Goal: Register for event/course

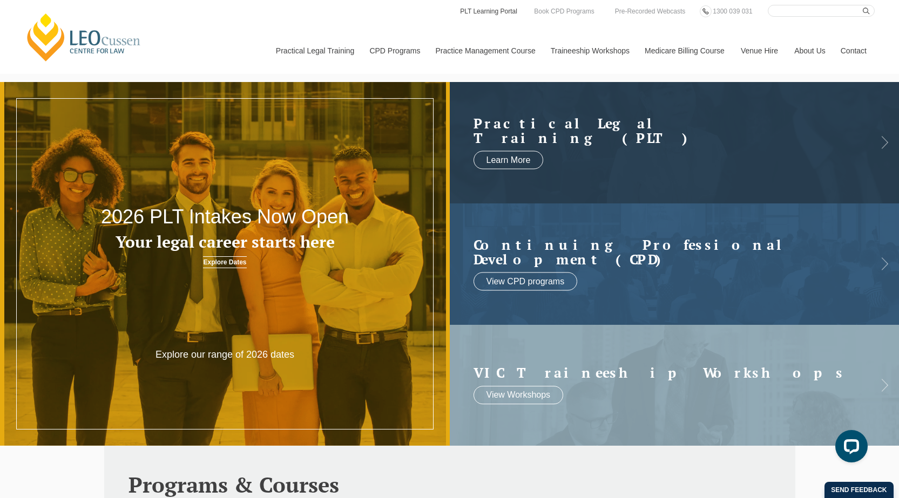
click at [487, 13] on link "PLT Learning Portal" at bounding box center [488, 11] width 59 height 12
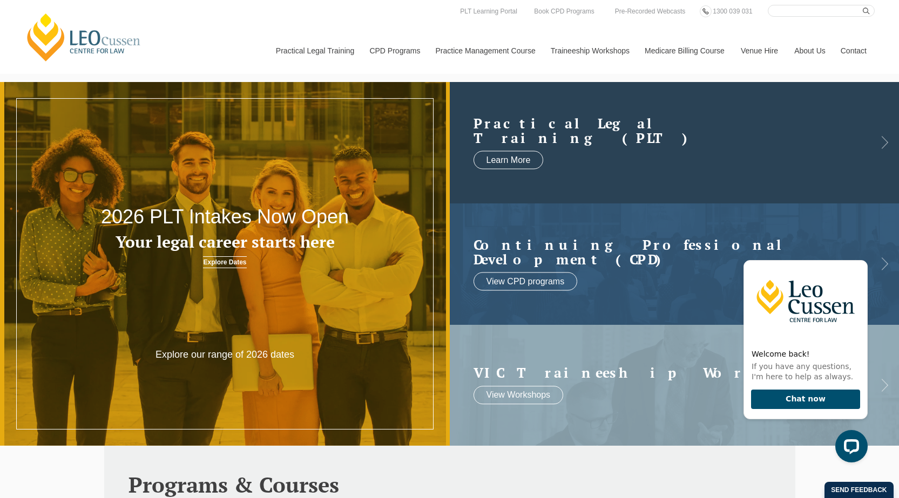
click at [532, 133] on h2 "Practical Legal Training (PLT)" at bounding box center [663, 130] width 381 height 30
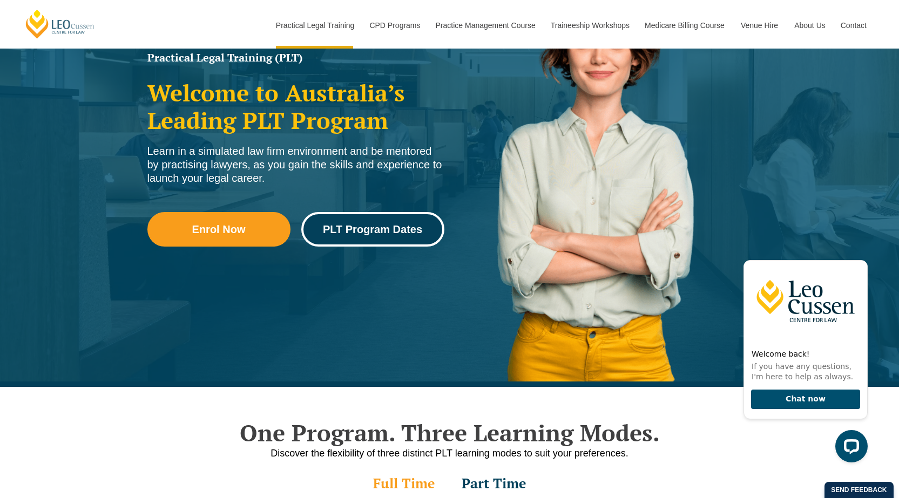
click at [342, 235] on link "PLT Program Dates" at bounding box center [372, 229] width 143 height 35
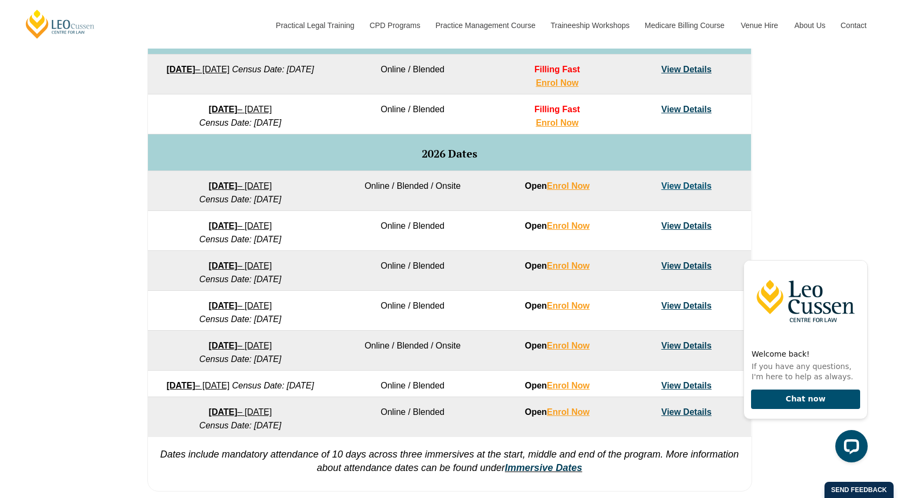
click at [242, 304] on link "[DATE] – [DATE]" at bounding box center [240, 305] width 63 height 9
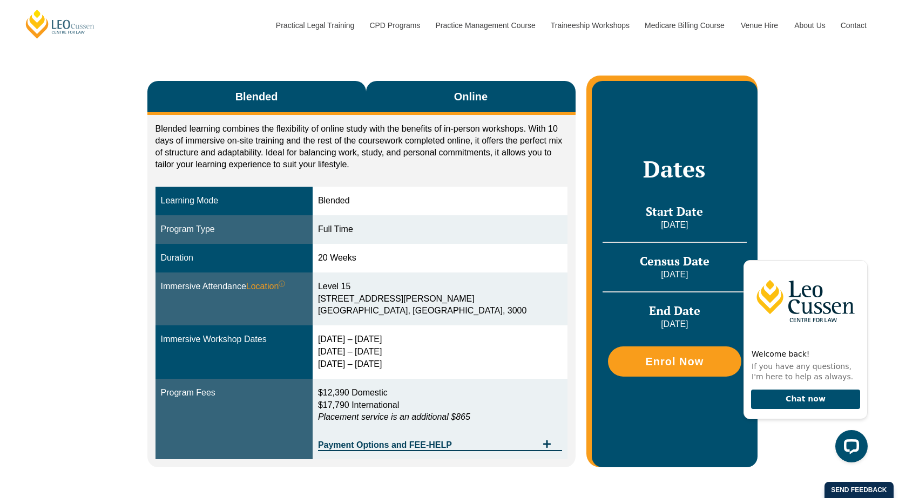
click at [458, 90] on span "Online" at bounding box center [470, 96] width 33 height 15
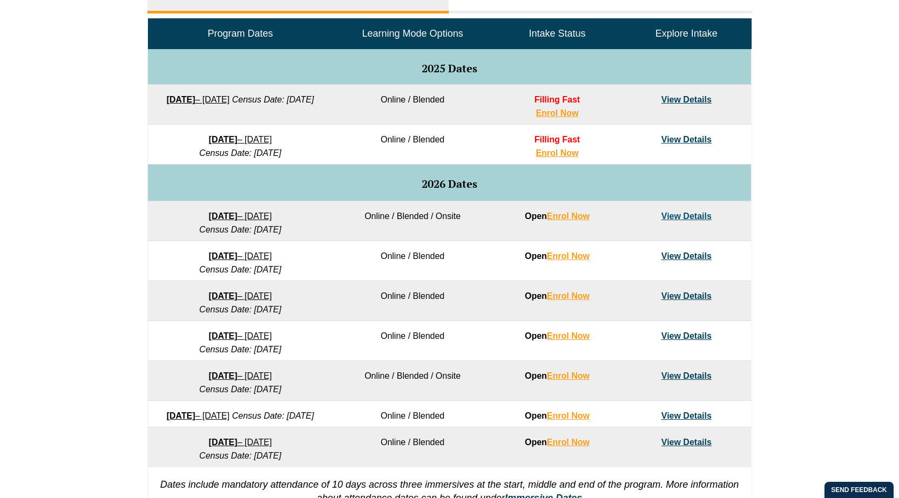
scroll to position [240, 0]
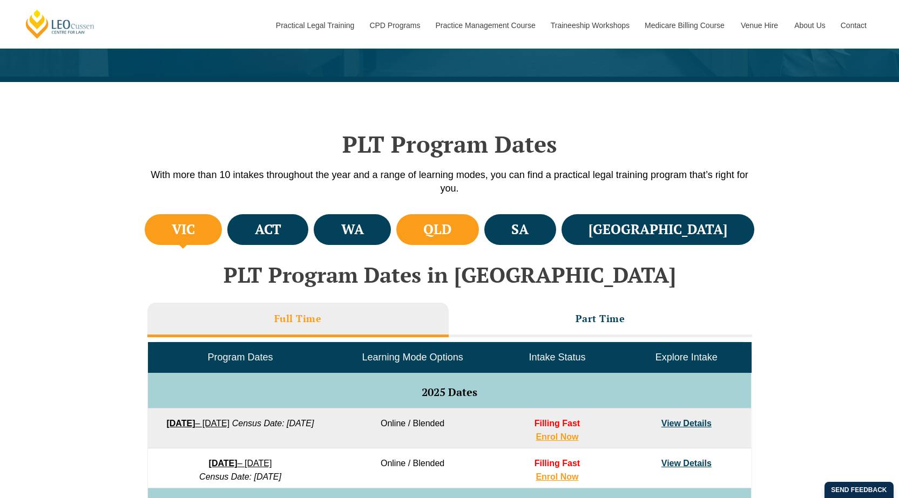
click at [479, 229] on li "QLD" at bounding box center [437, 229] width 83 height 31
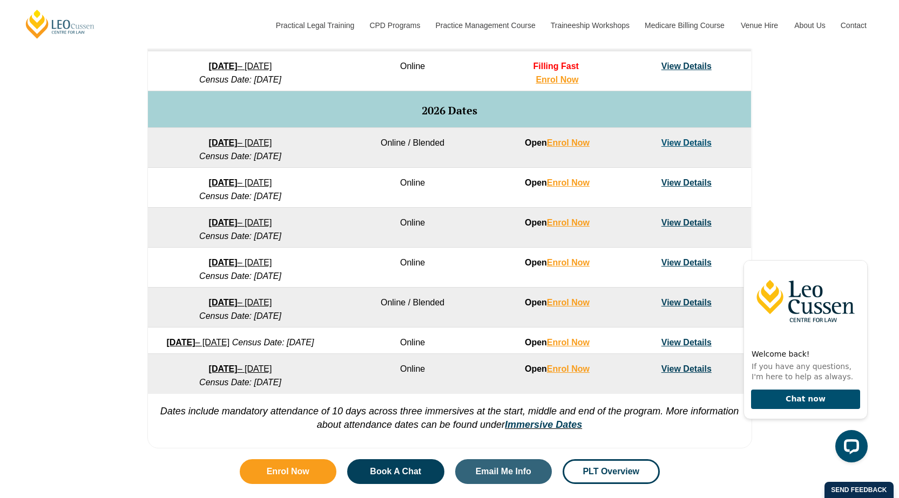
scroll to position [671, 0]
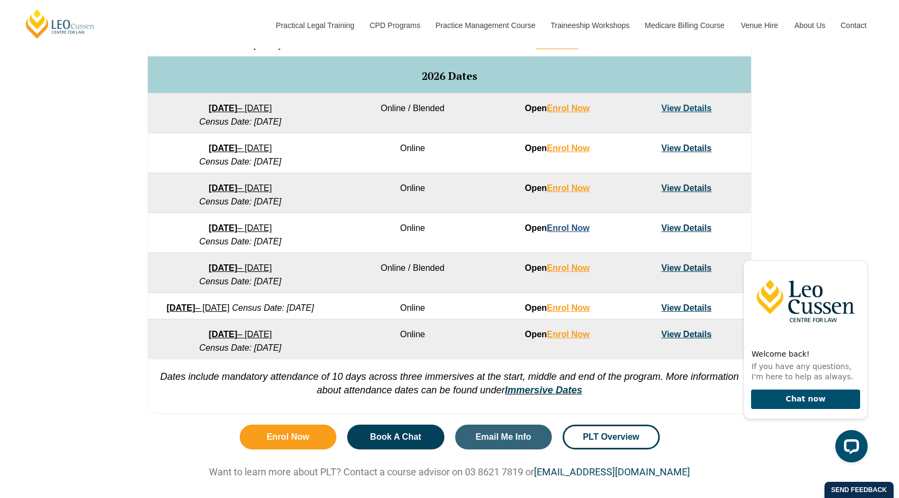
click at [557, 227] on link "Enrol Now" at bounding box center [568, 227] width 43 height 9
